Goal: Task Accomplishment & Management: Manage account settings

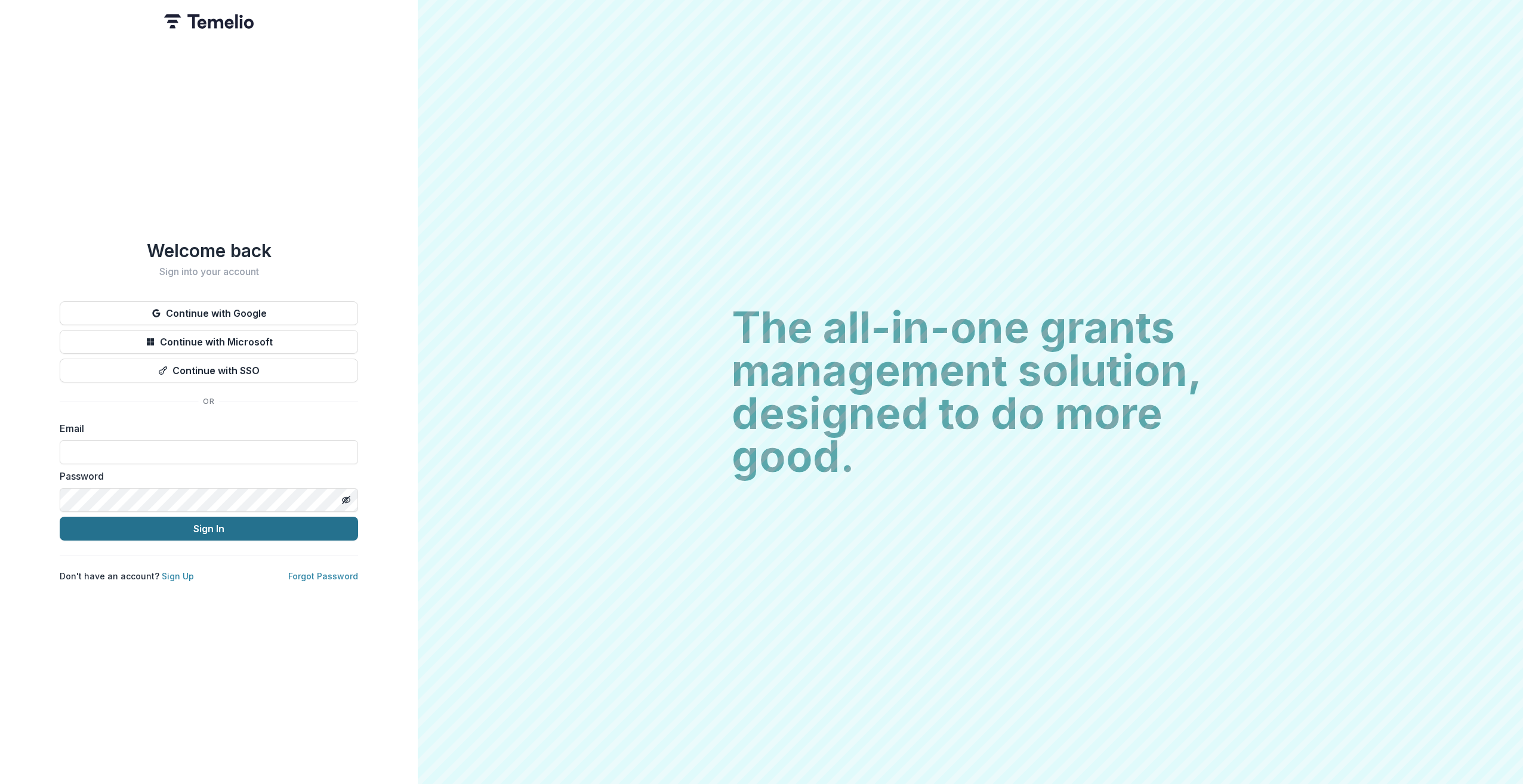
type input "**********"
click at [201, 531] on button "Sign In" at bounding box center [209, 529] width 298 height 24
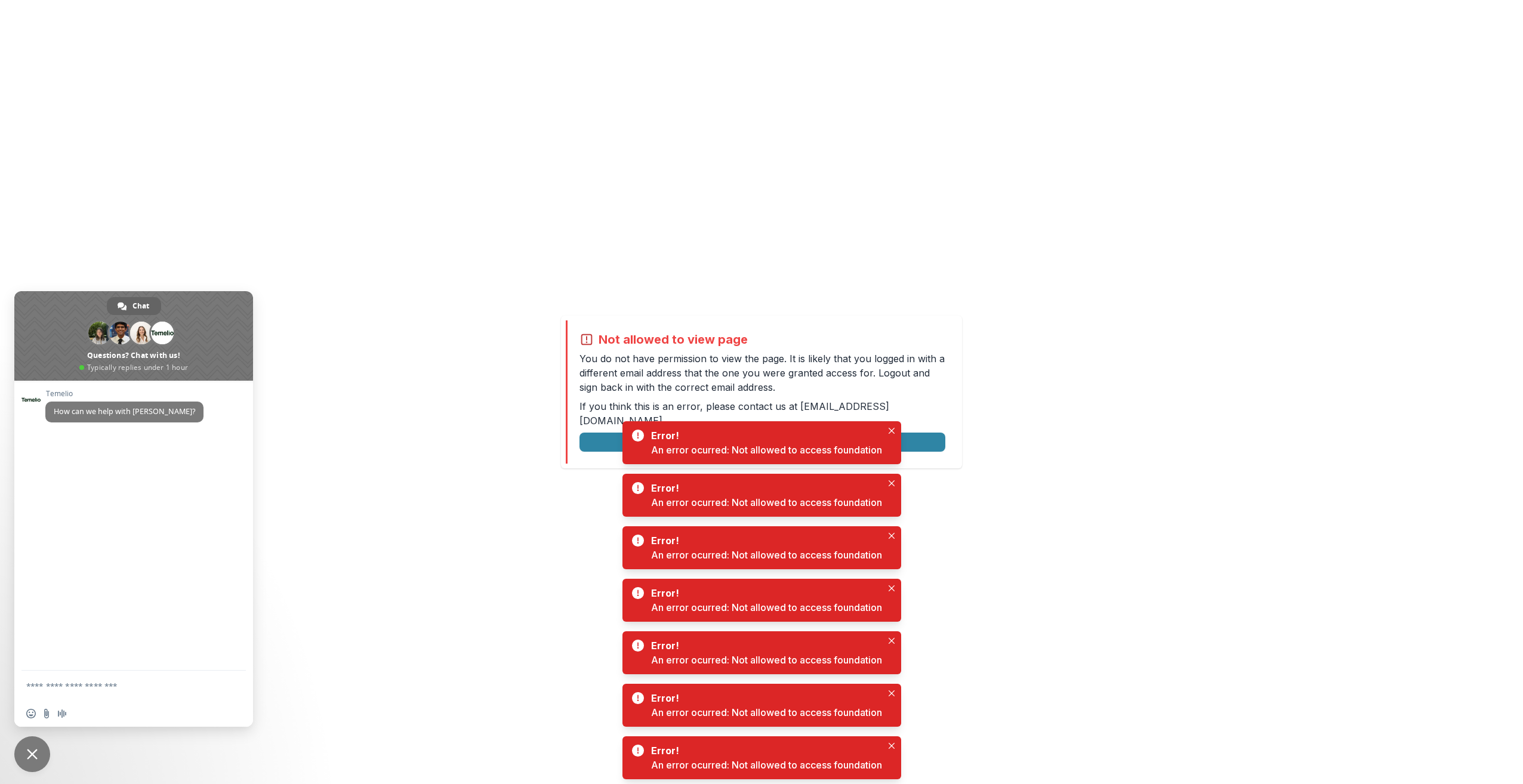
click at [155, 529] on div "Temelio How can we help with Temelio?" at bounding box center [133, 526] width 239 height 290
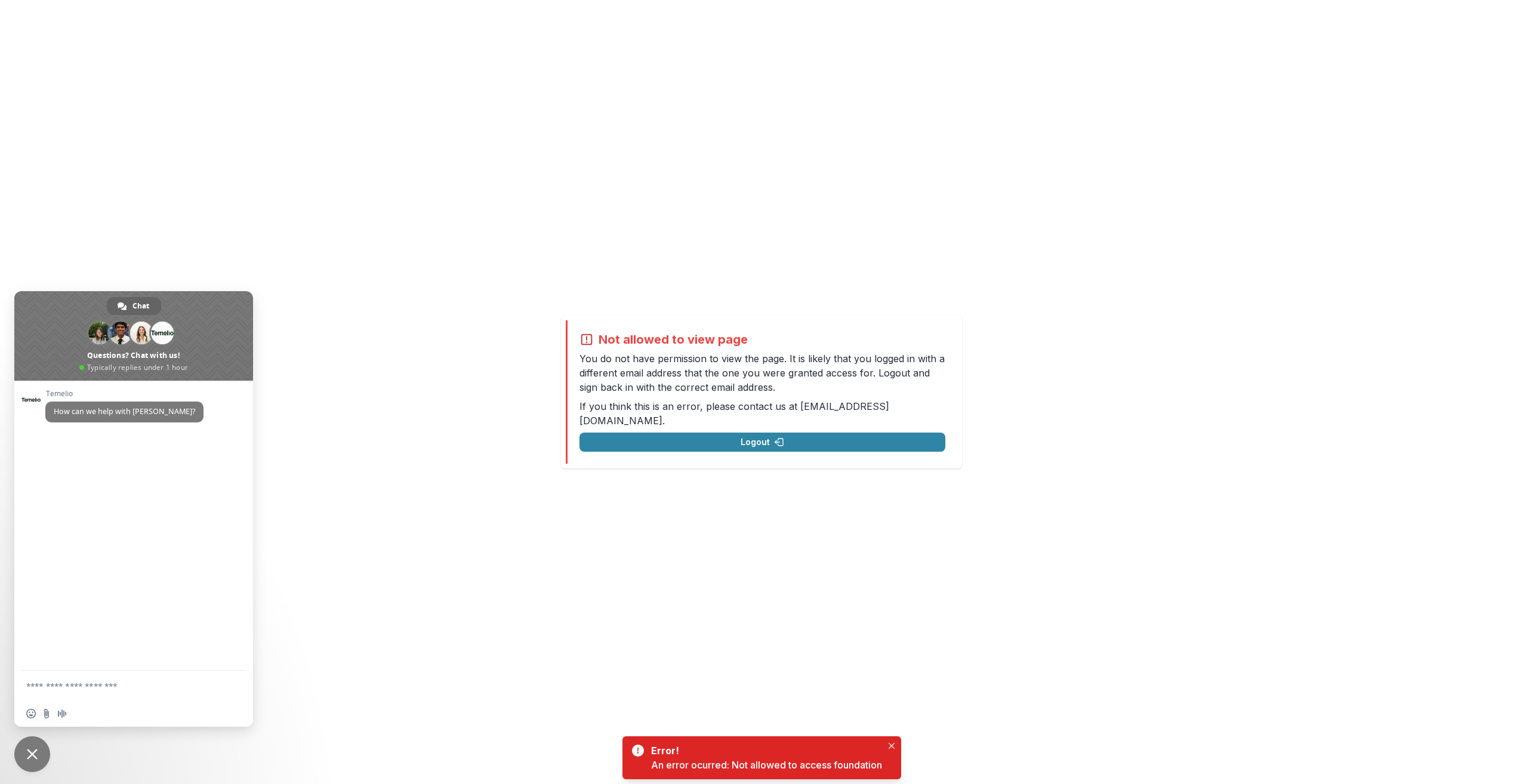
click at [719, 377] on p "You do not have permission to view the page. It is likely that you logged in wi…" at bounding box center [762, 372] width 366 height 43
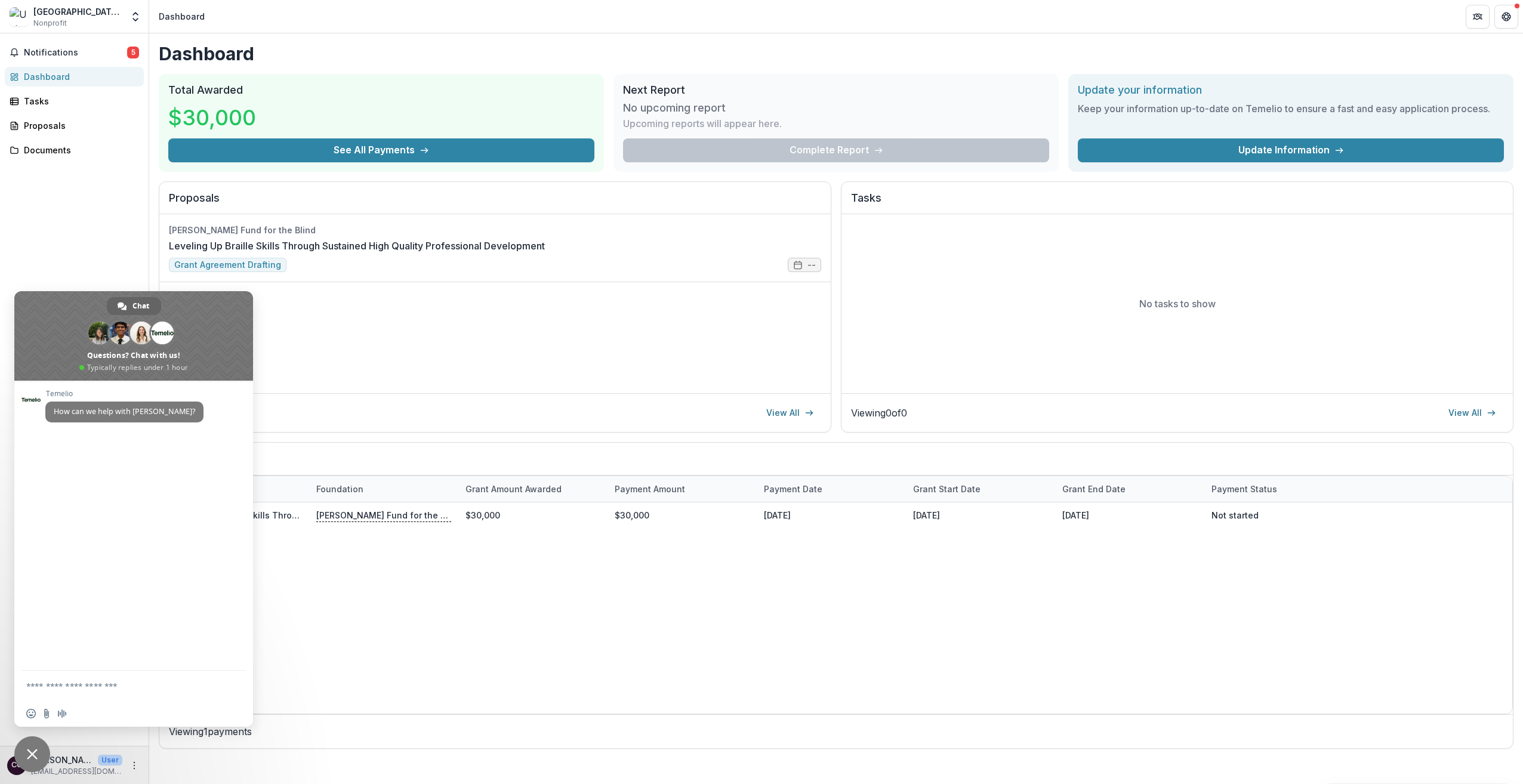
click at [469, 380] on div "[PERSON_NAME] Fund for the Blind Leveling Up Braille Skills Through Sustained H…" at bounding box center [495, 304] width 671 height 179
click at [40, 752] on span "Close chat" at bounding box center [32, 754] width 36 height 36
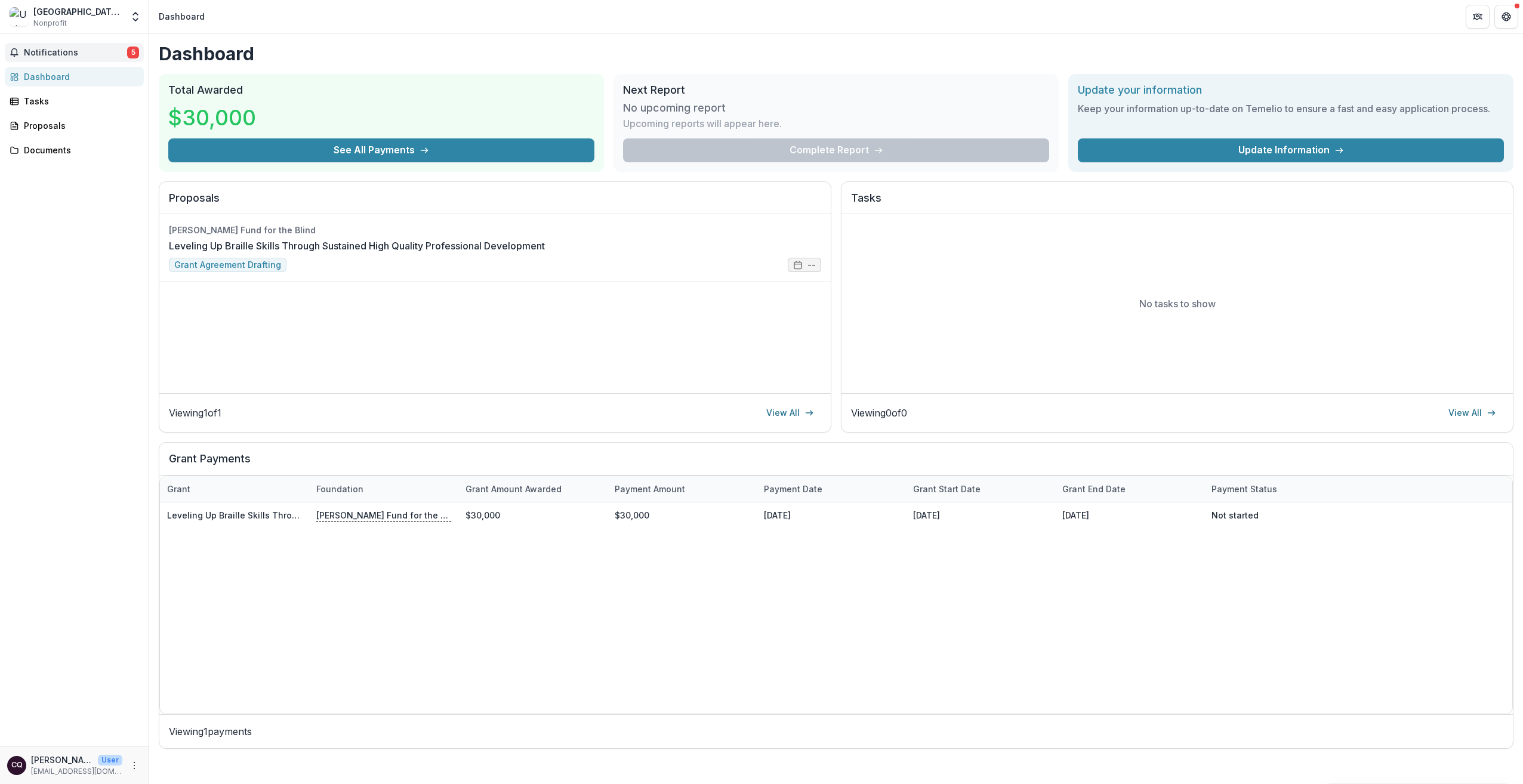
click at [86, 52] on span "Notifications" at bounding box center [76, 52] width 104 height 10
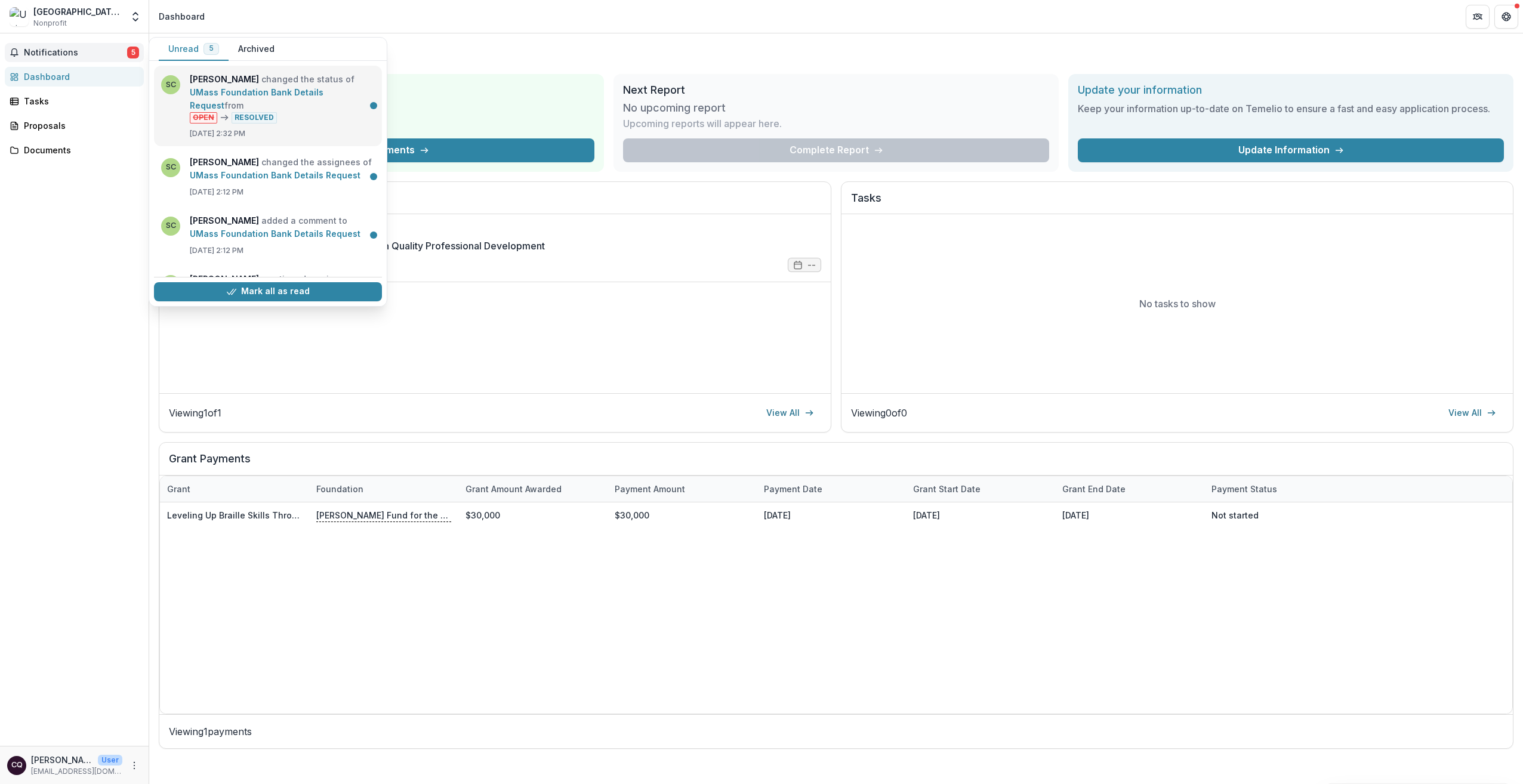
click at [282, 87] on link "UMass Foundation Bank Details Request" at bounding box center [257, 99] width 134 height 23
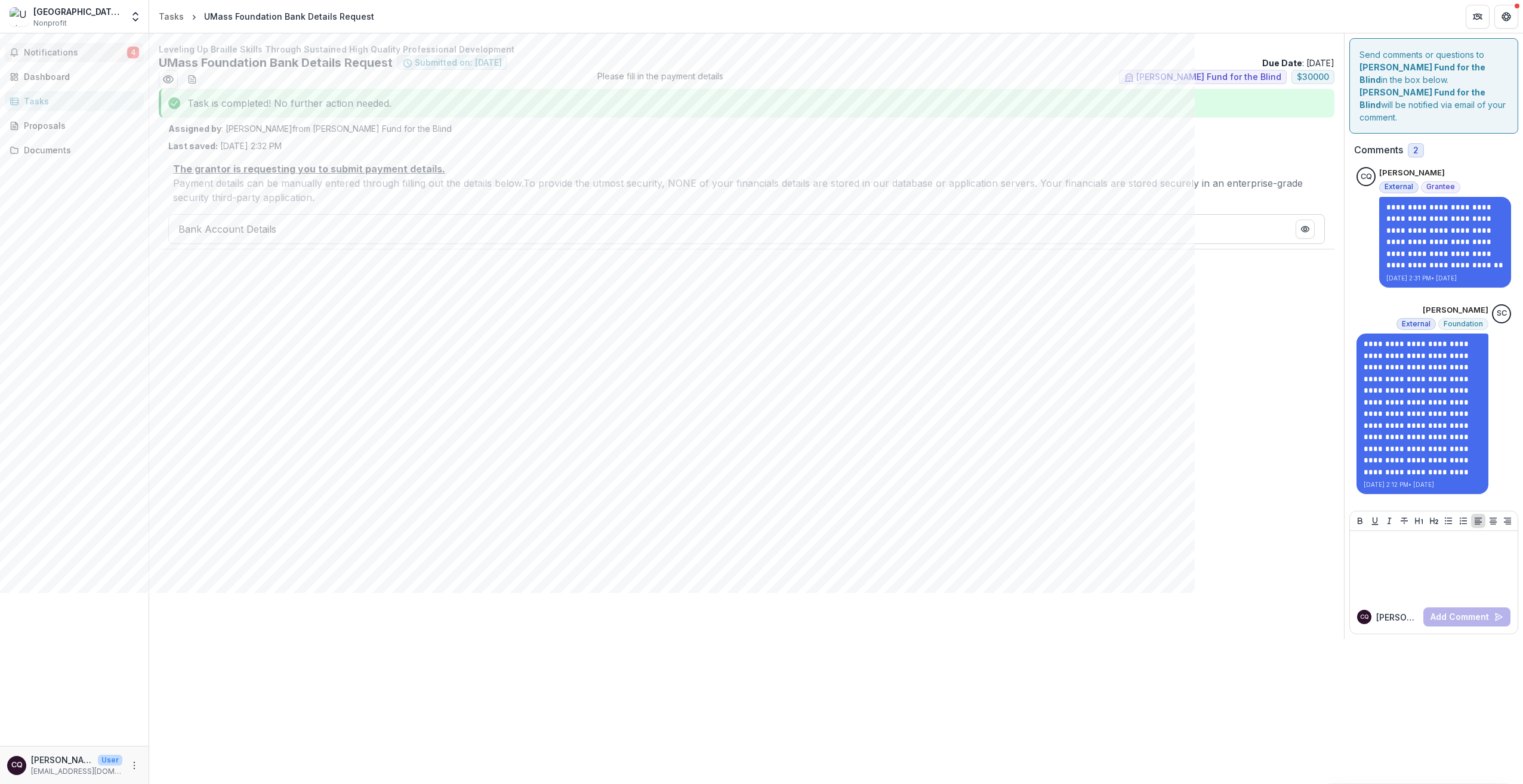
click at [102, 58] on button "Notifications 4" at bounding box center [74, 52] width 139 height 19
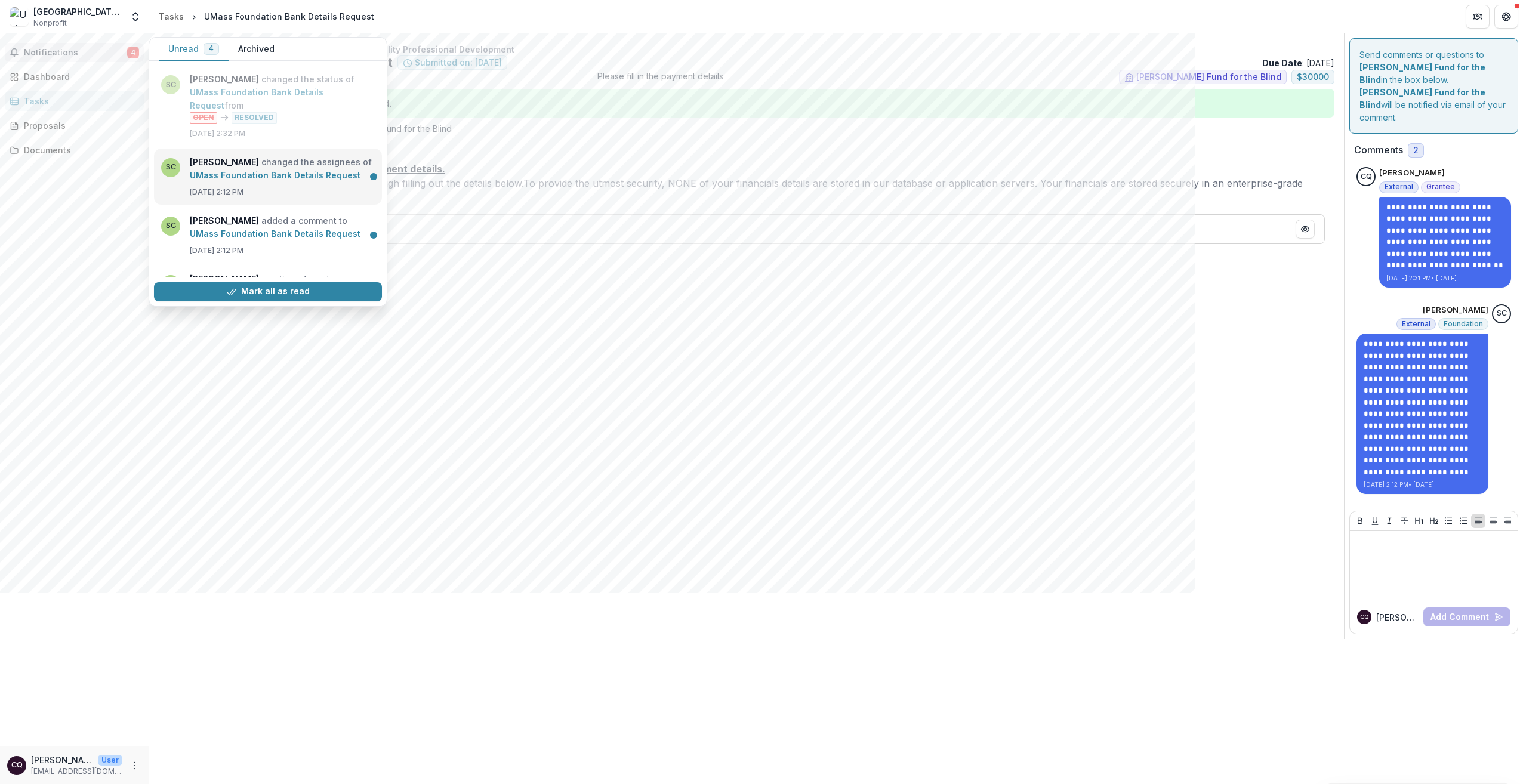
click at [209, 170] on link "UMass Foundation Bank Details Request" at bounding box center [275, 174] width 171 height 10
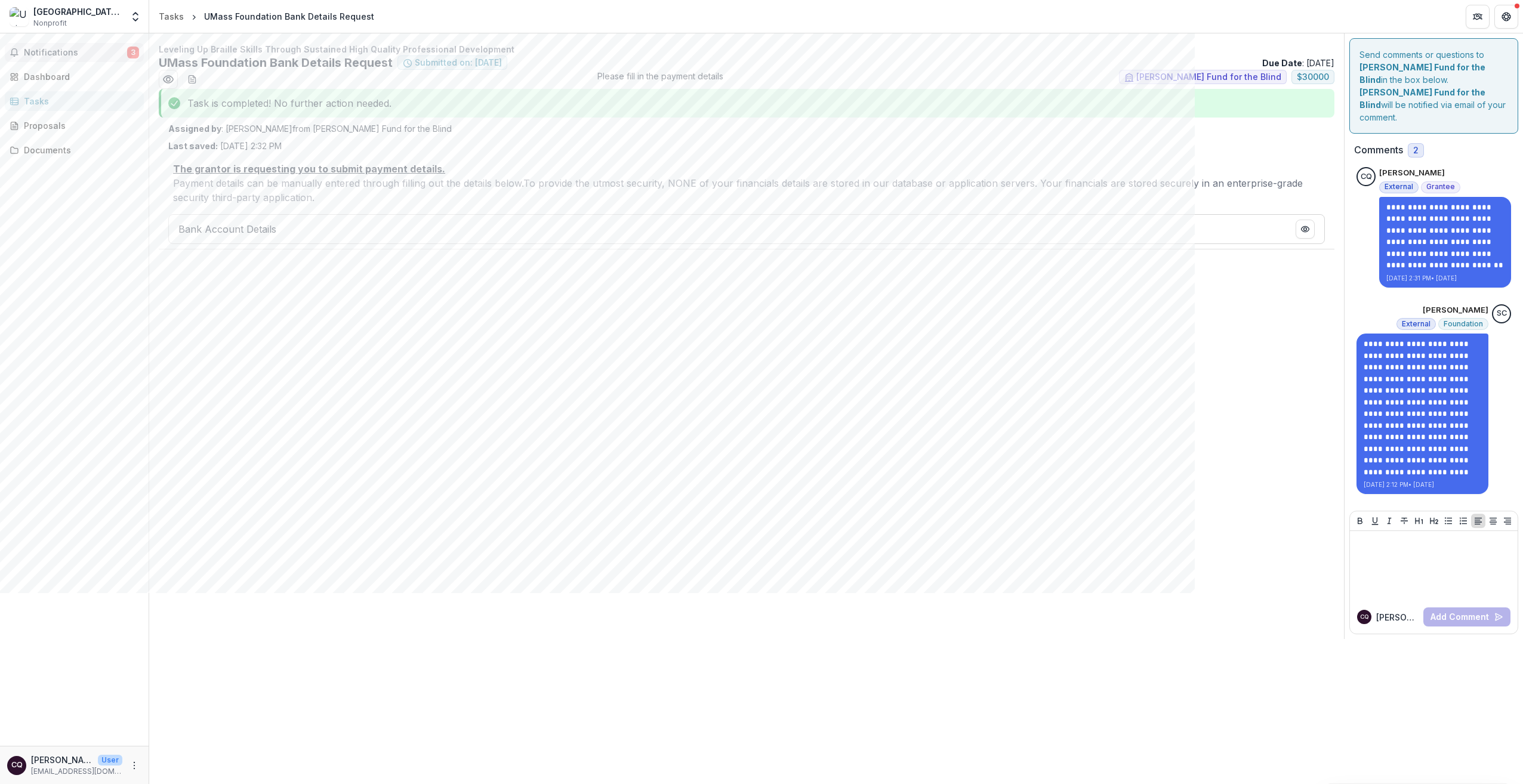
click at [93, 52] on span "Notifications" at bounding box center [76, 52] width 104 height 10
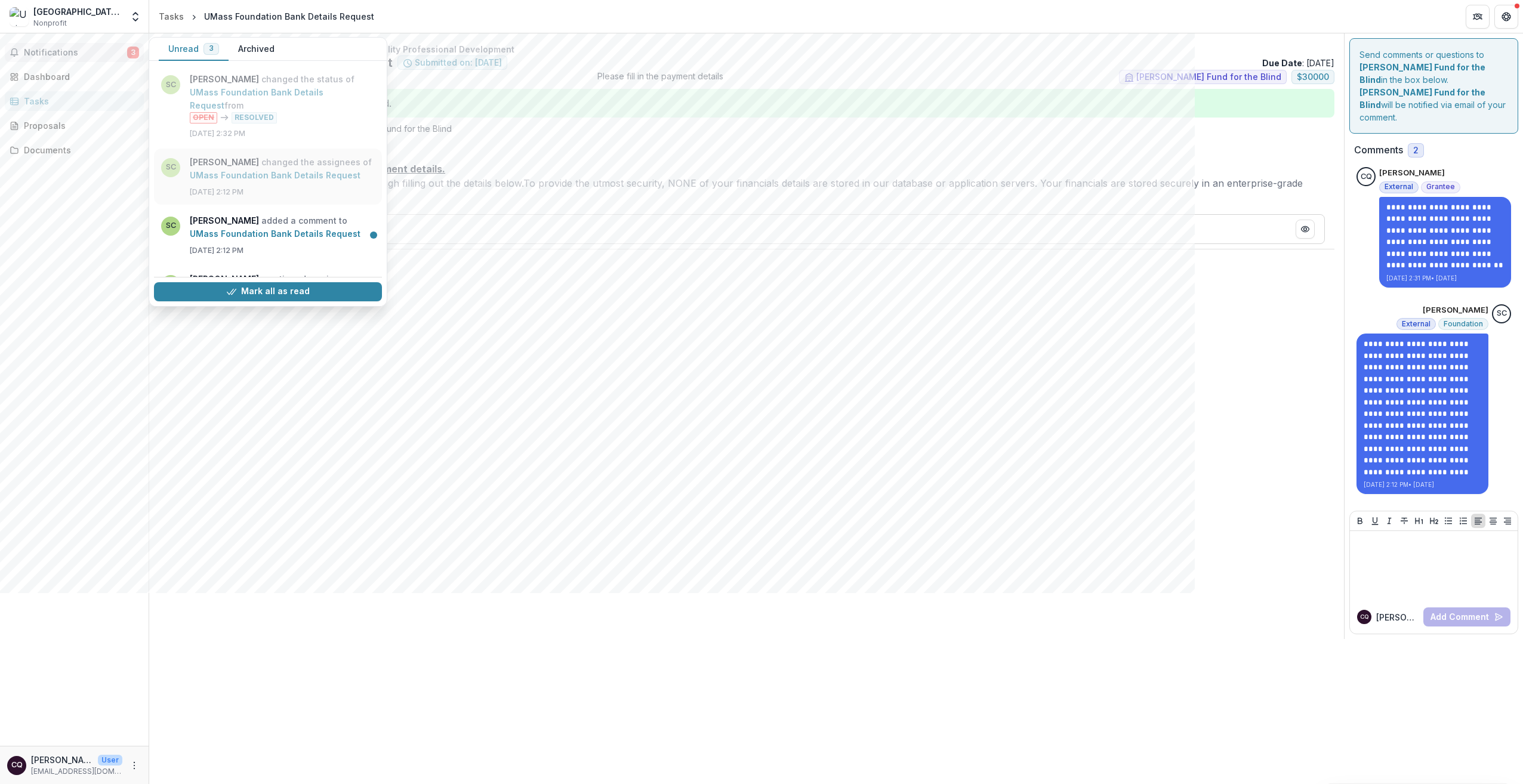
scroll to position [104, 0]
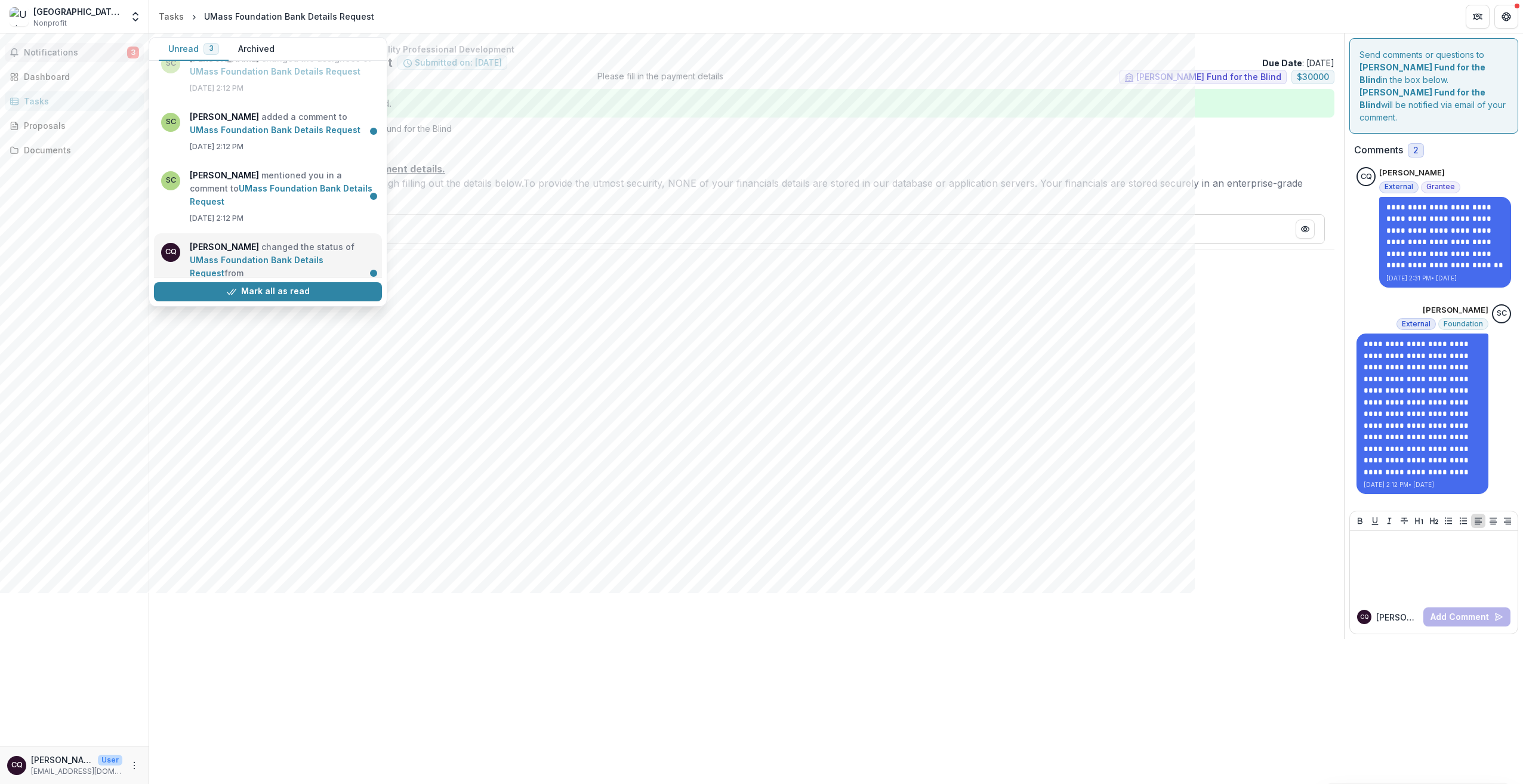
click at [295, 255] on link "UMass Foundation Bank Details Request" at bounding box center [257, 266] width 134 height 23
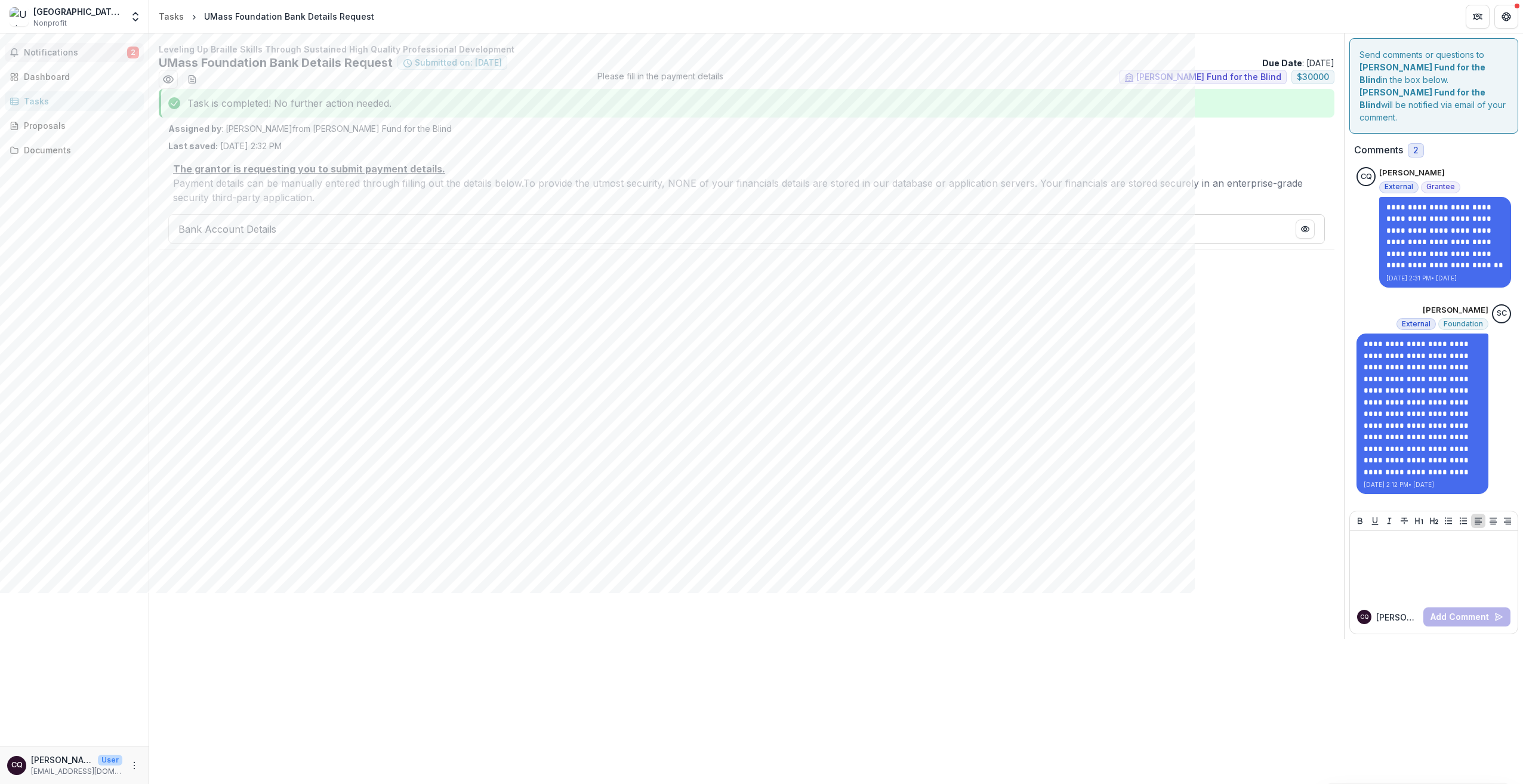
click at [132, 52] on span "2" at bounding box center [132, 52] width 12 height 12
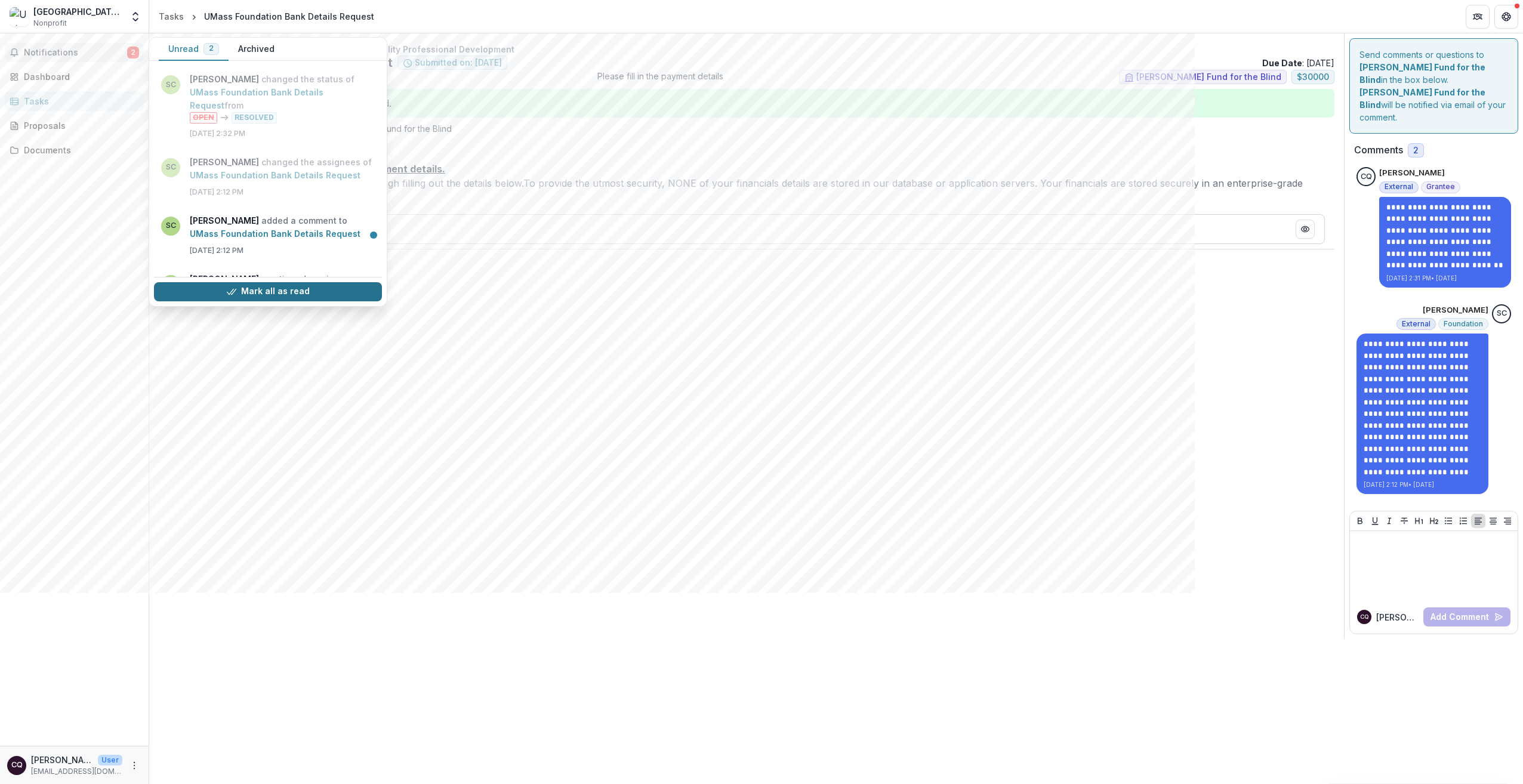
click at [253, 287] on button "Mark all as read" at bounding box center [268, 291] width 228 height 19
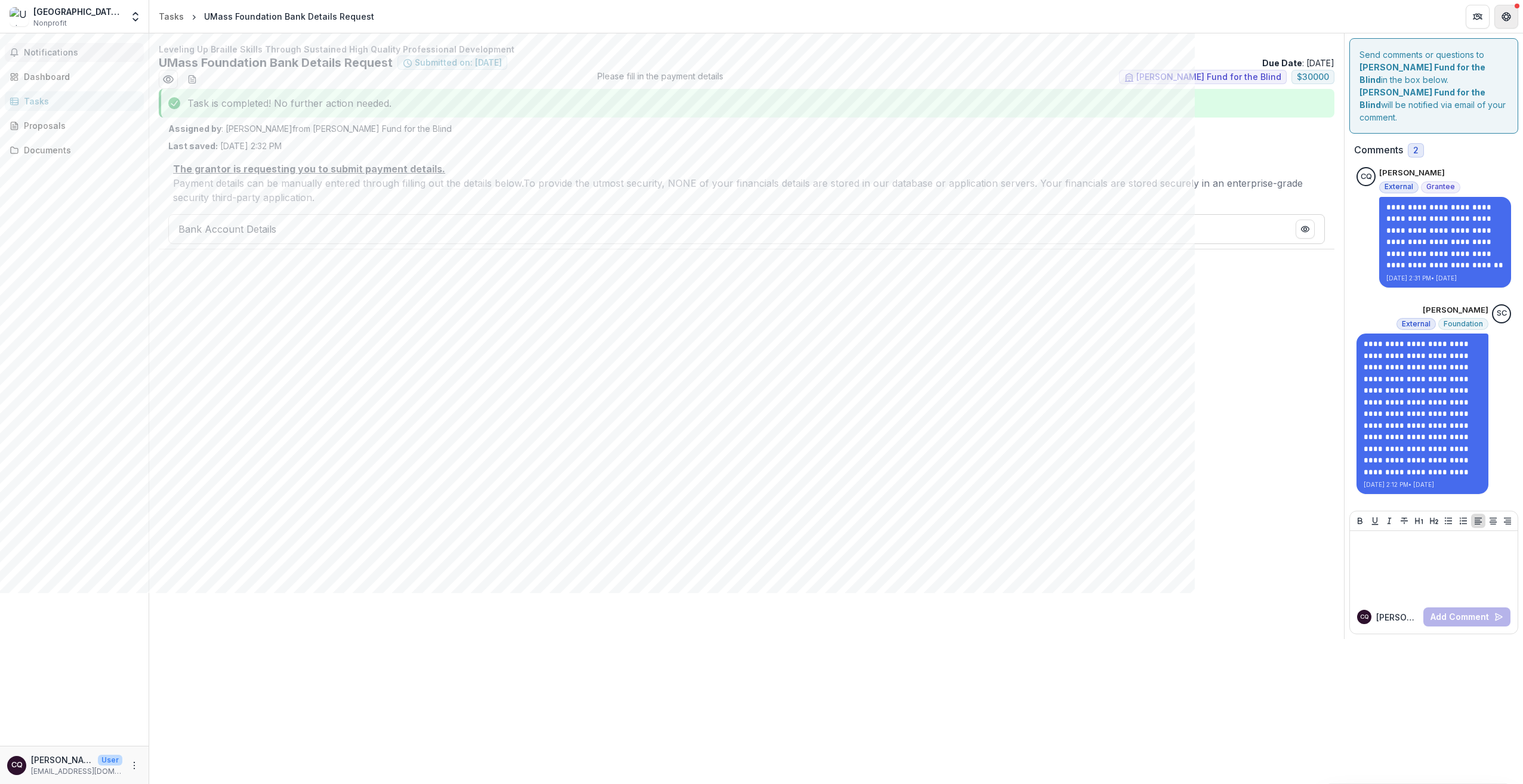
click at [1512, 13] on button "Get Help" at bounding box center [1506, 16] width 24 height 24
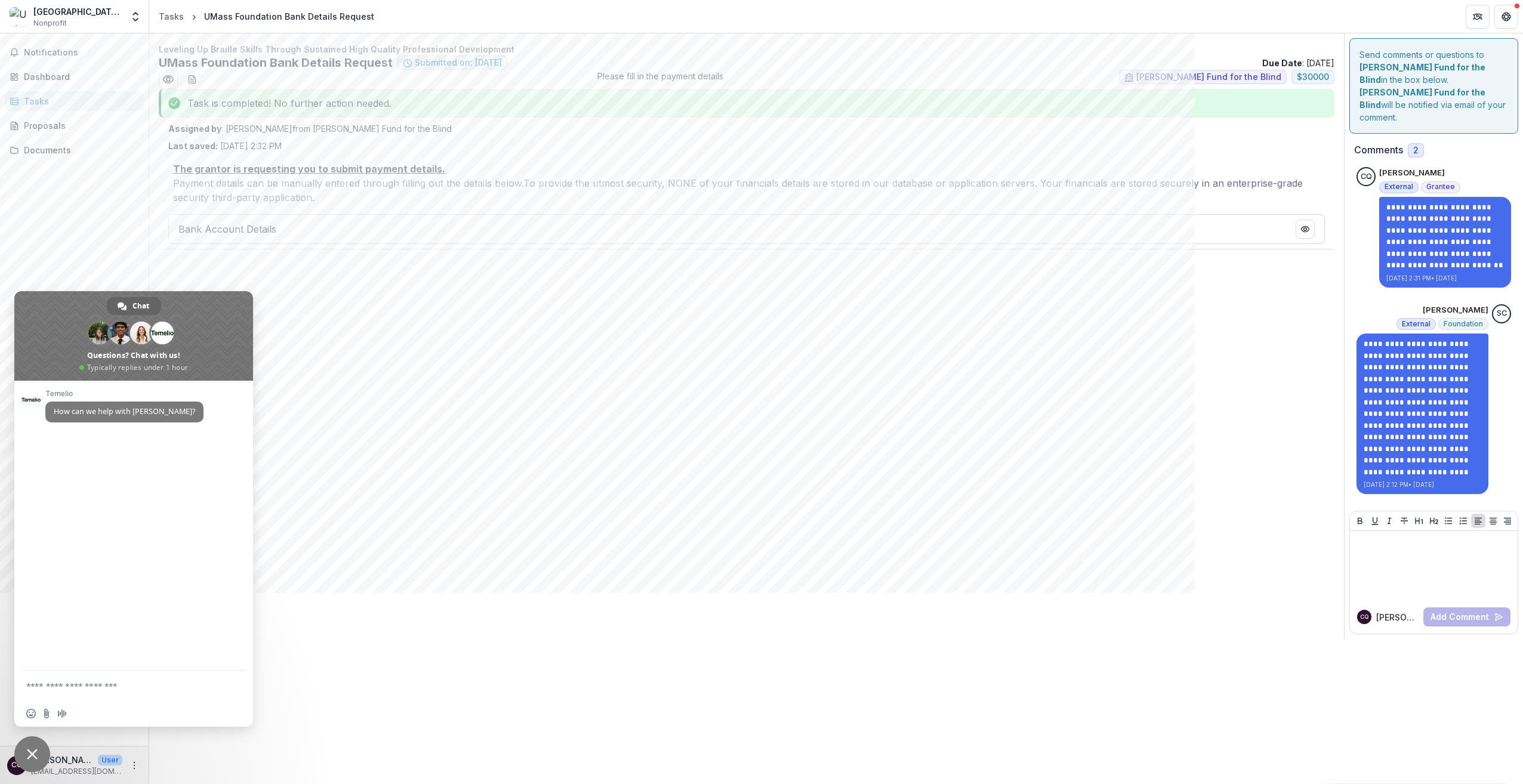
click at [397, 367] on div "Leveling Up Braille Skills Through Sustained High Quality Professional Developm…" at bounding box center [747, 336] width 1194 height 606
